Goal: Transaction & Acquisition: Book appointment/travel/reservation

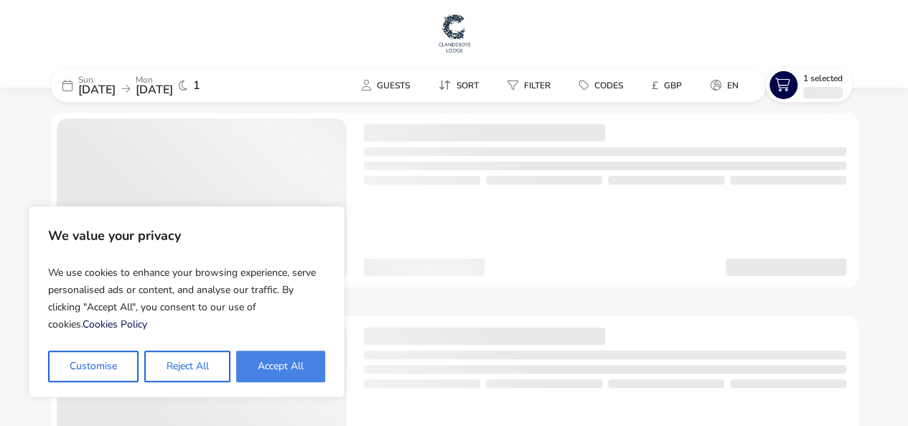
click at [271, 374] on button "Accept All" at bounding box center [280, 366] width 89 height 32
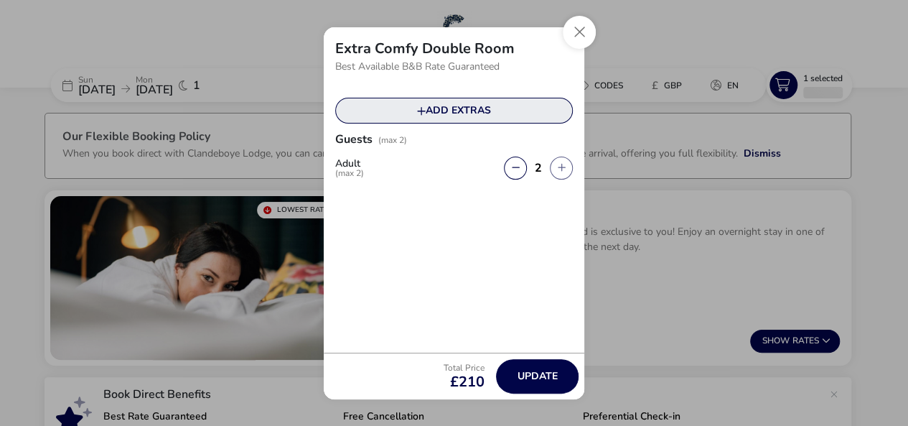
checkbox input "true"
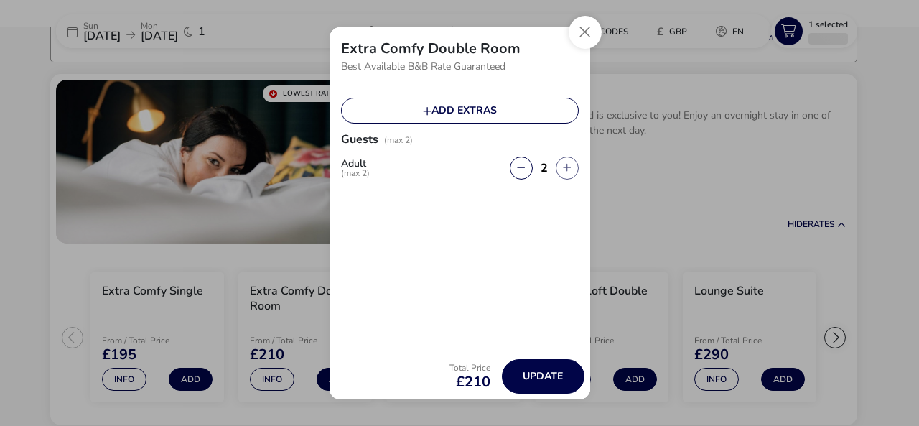
scroll to position [118, 0]
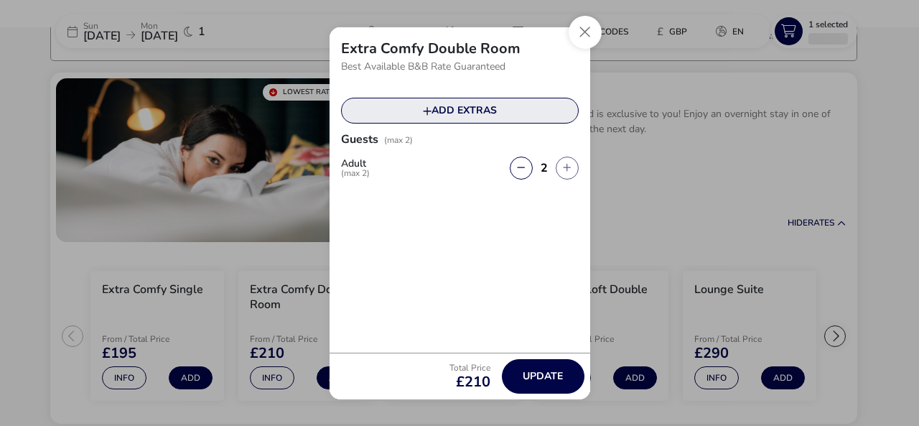
click at [508, 111] on button "Add extras" at bounding box center [460, 111] width 238 height 26
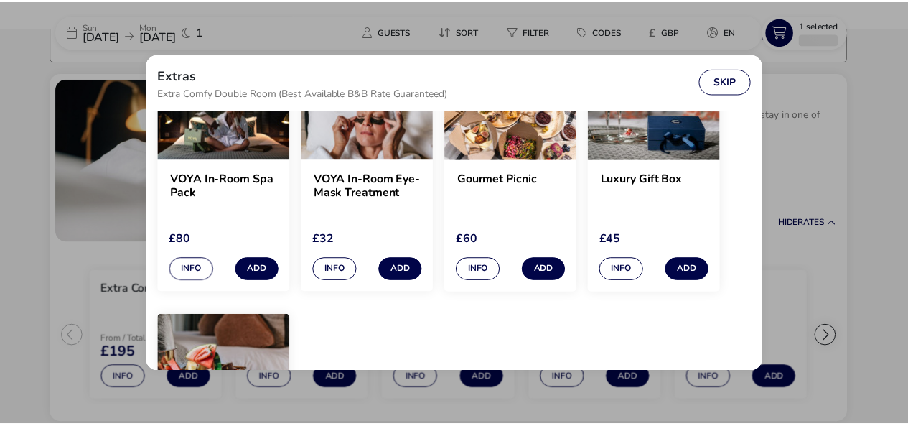
scroll to position [144, 0]
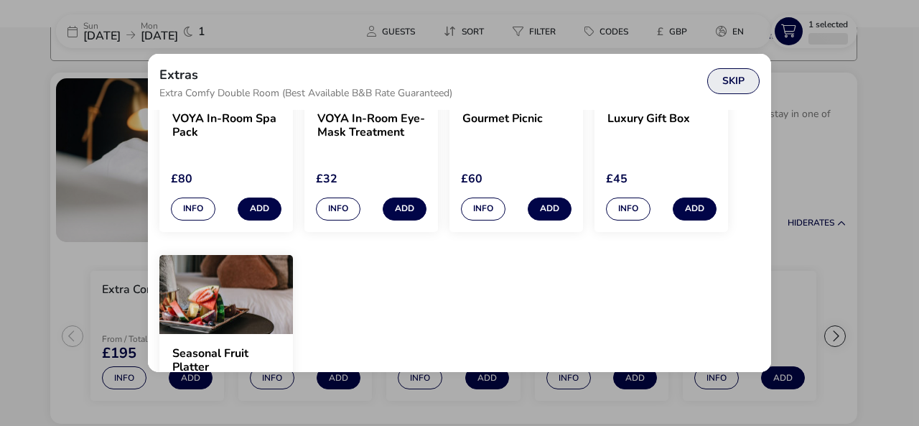
click at [729, 78] on button "Skip" at bounding box center [733, 81] width 52 height 26
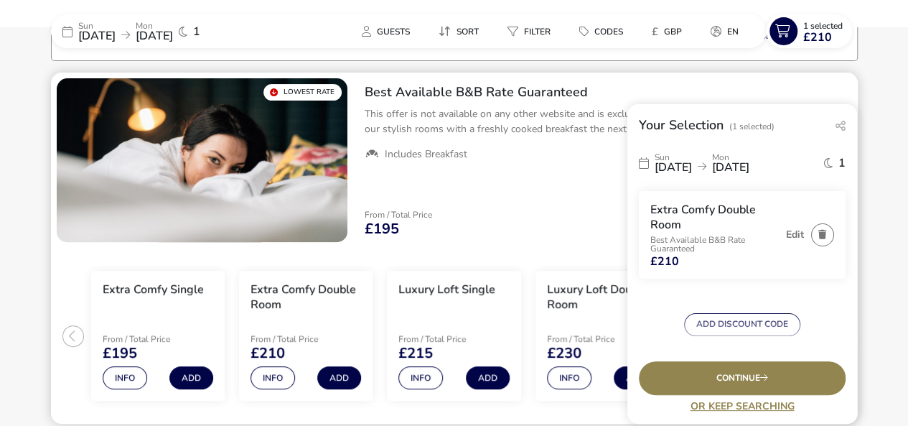
click at [737, 406] on link "Or Keep Searching" at bounding box center [742, 406] width 207 height 11
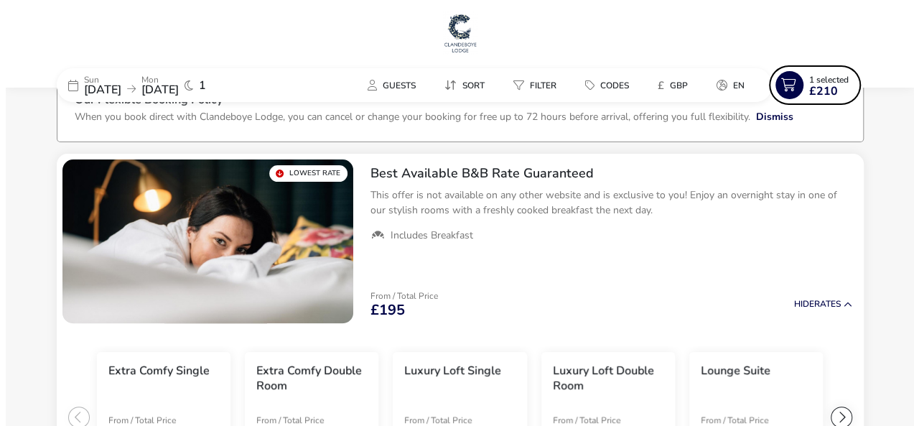
scroll to position [0, 0]
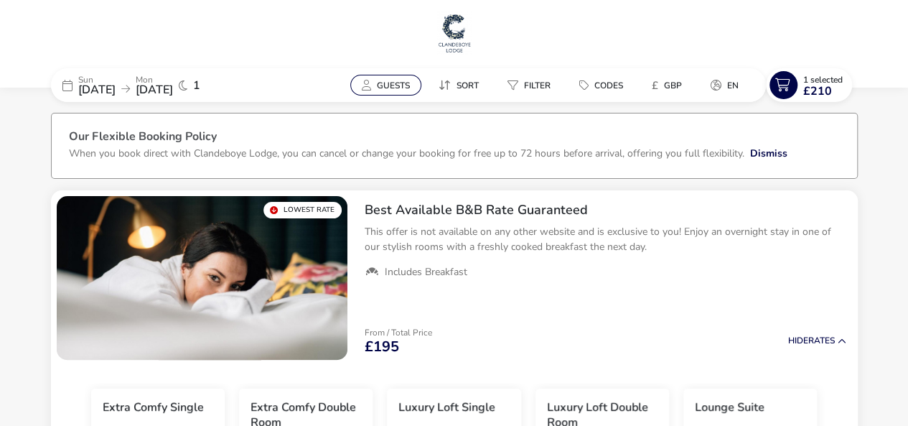
click at [405, 85] on span "Guests" at bounding box center [393, 85] width 33 height 11
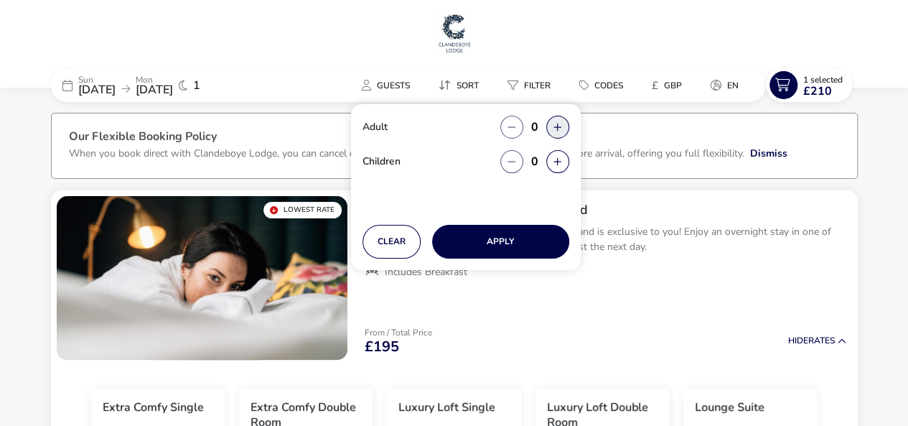
click at [563, 133] on button "button" at bounding box center [557, 127] width 23 height 23
drag, startPoint x: 561, startPoint y: 131, endPoint x: 553, endPoint y: 150, distance: 20.9
click at [560, 131] on button "button" at bounding box center [557, 127] width 23 height 23
type input "2"
click at [553, 157] on button "button" at bounding box center [557, 161] width 23 height 23
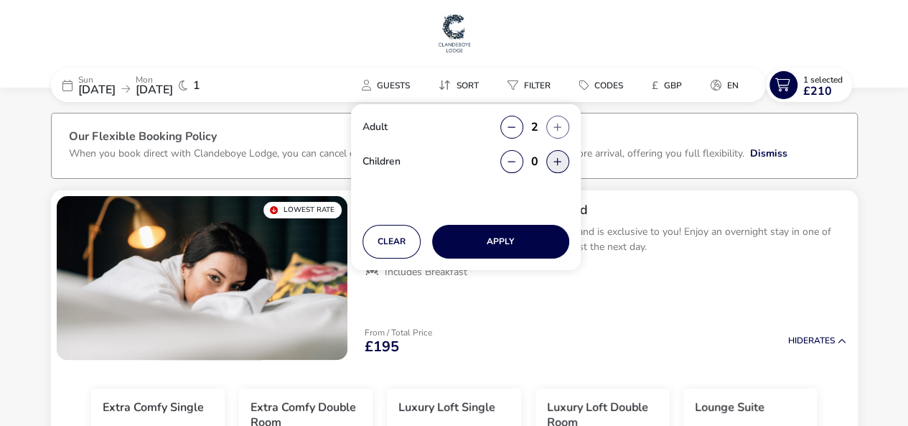
type input "1"
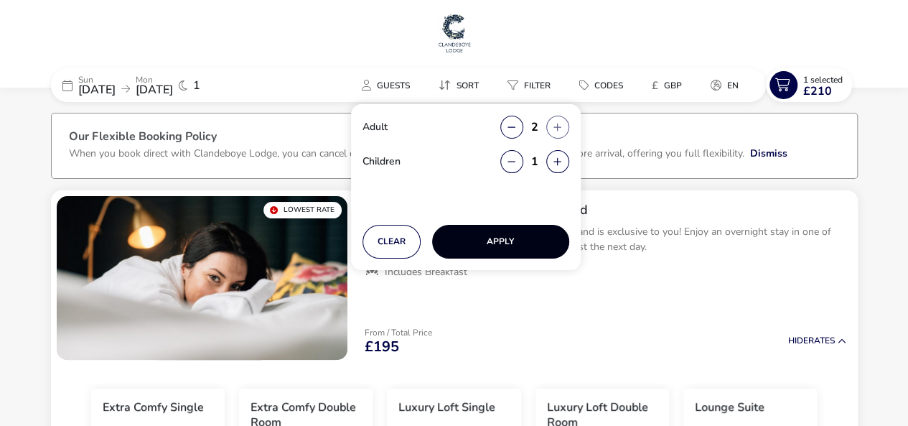
click at [520, 236] on button "Apply" at bounding box center [500, 242] width 137 height 34
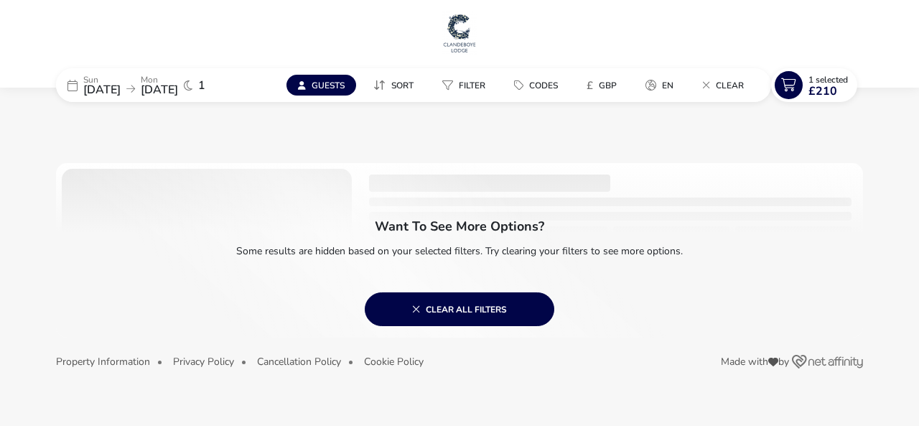
click at [465, 39] on img at bounding box center [460, 32] width 36 height 43
